Goal: Transaction & Acquisition: Purchase product/service

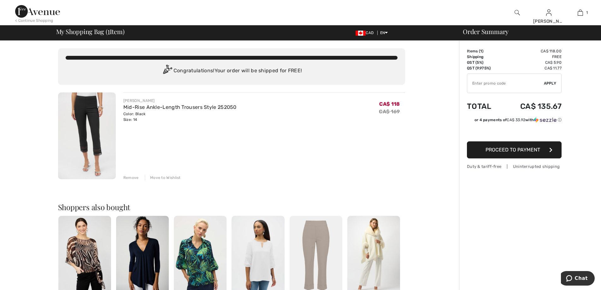
click at [78, 140] on img at bounding box center [87, 135] width 58 height 87
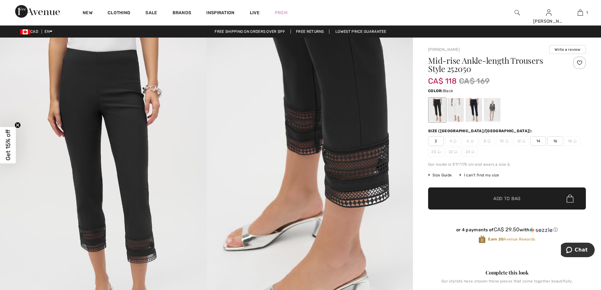
click at [537, 197] on span "✔ Added to Bag Add to Bag" at bounding box center [507, 198] width 158 height 22
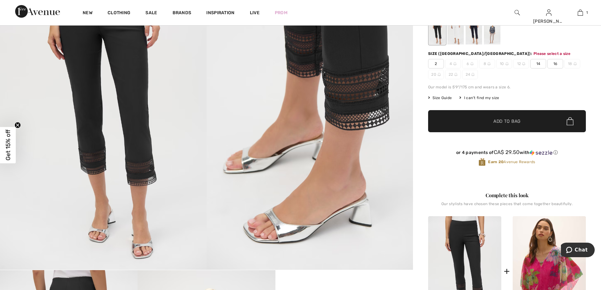
scroll to position [78, 0]
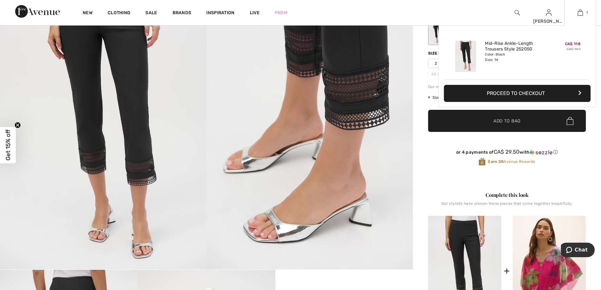
click at [578, 12] on img at bounding box center [580, 13] width 5 height 8
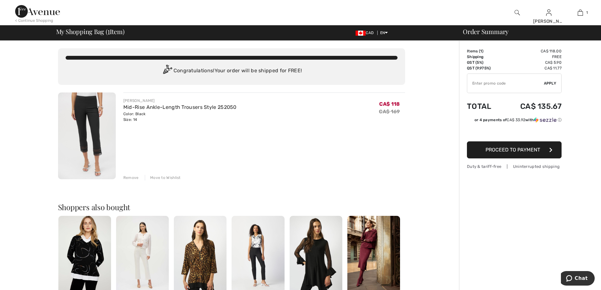
click at [509, 144] on button "Proceed to Payment" at bounding box center [514, 149] width 95 height 17
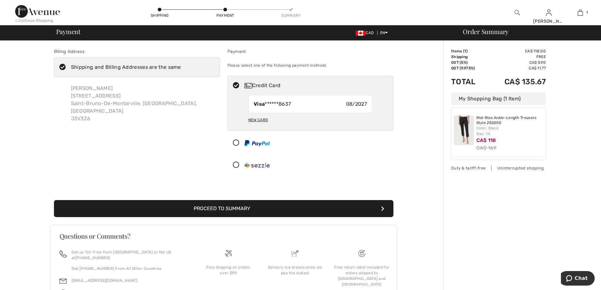
click at [324, 104] on div "Visa ******8637 08/2027" at bounding box center [310, 104] width 124 height 18
radio input "true"
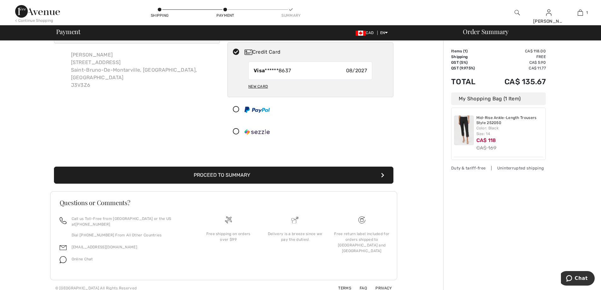
scroll to position [34, 0]
click at [271, 177] on button "Proceed to Summary" at bounding box center [224, 174] width 340 height 17
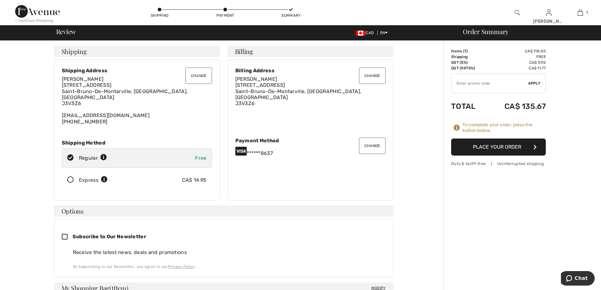
click at [486, 149] on button "Place Your Order" at bounding box center [498, 147] width 95 height 17
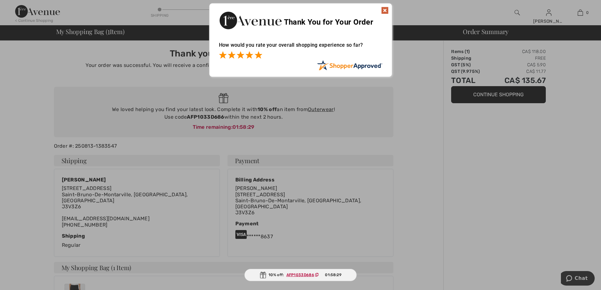
click at [256, 55] on span at bounding box center [259, 55] width 8 height 8
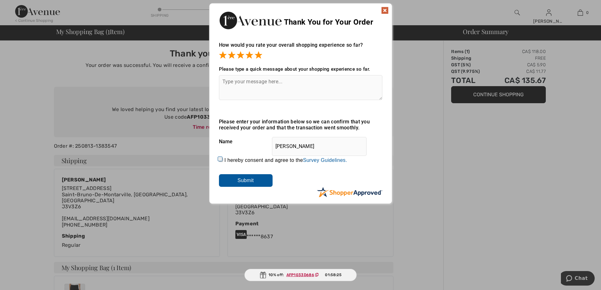
click at [267, 180] on input "Submit" at bounding box center [246, 180] width 54 height 13
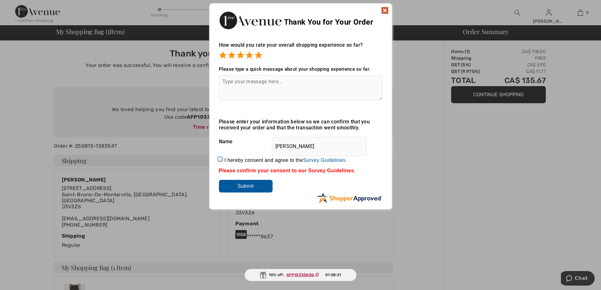
click at [384, 9] on img at bounding box center [385, 11] width 8 height 8
